Goal: Transaction & Acquisition: Download file/media

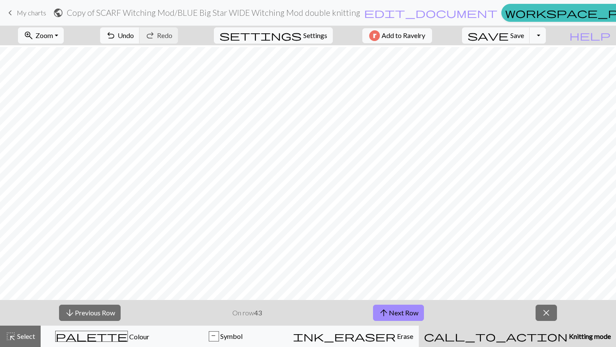
scroll to position [1637, 0]
click at [546, 34] on button "Toggle Dropdown" at bounding box center [538, 35] width 16 height 16
click at [527, 74] on button "save_alt Download" at bounding box center [474, 68] width 141 height 14
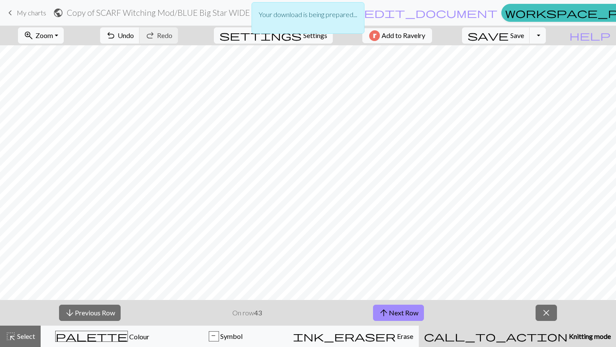
click at [296, 18] on p "Your download is being prepared..." at bounding box center [308, 14] width 98 height 10
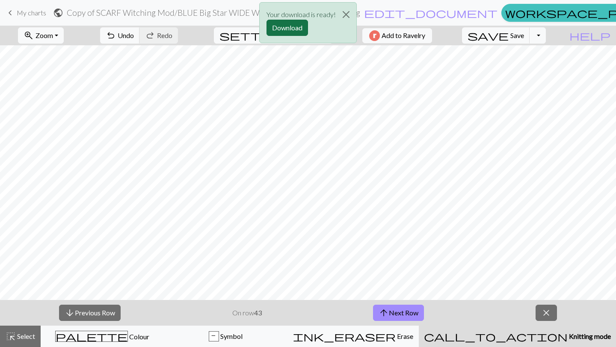
click at [294, 28] on button "Download" at bounding box center [287, 28] width 41 height 16
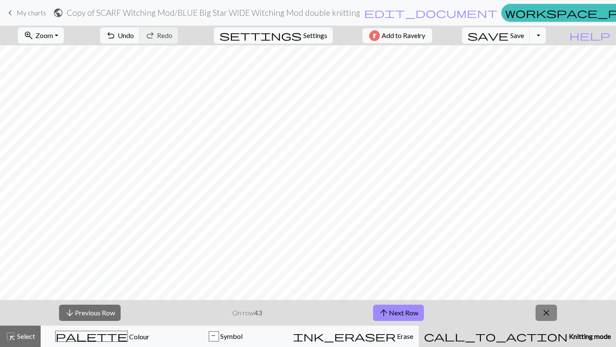
click at [549, 315] on span "close" at bounding box center [546, 313] width 10 height 12
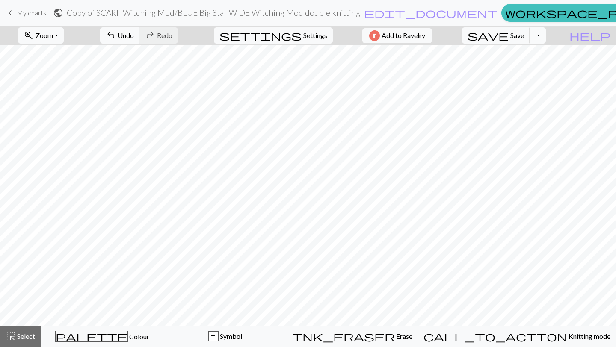
click at [546, 33] on button "Toggle Dropdown" at bounding box center [538, 35] width 16 height 16
click at [530, 70] on button "save_alt Download" at bounding box center [474, 68] width 141 height 14
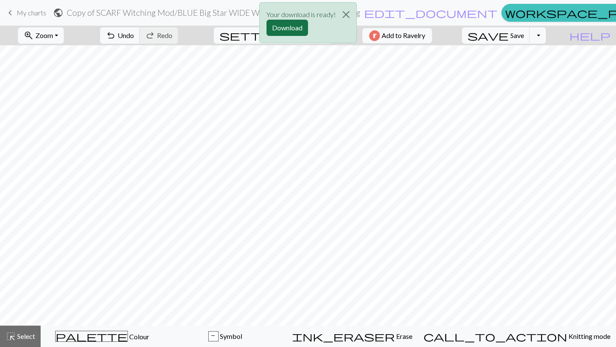
click at [284, 27] on button "Download" at bounding box center [287, 28] width 41 height 16
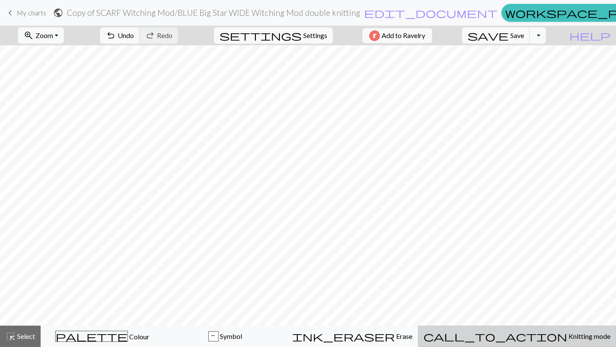
click at [567, 340] on span "Knitting mode" at bounding box center [588, 336] width 43 height 8
